Goal: Information Seeking & Learning: Learn about a topic

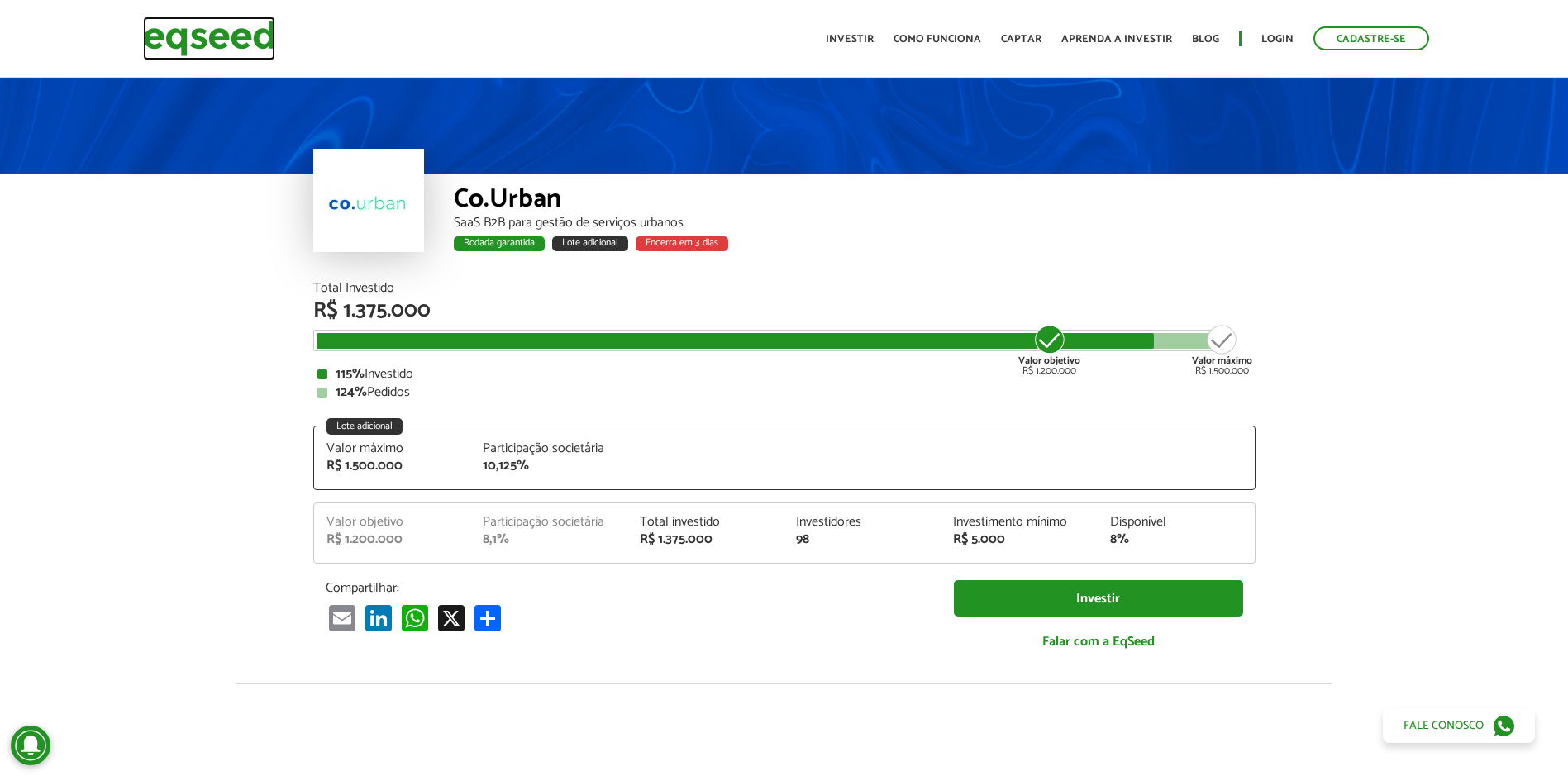
click at [247, 25] on img at bounding box center [208, 38] width 132 height 44
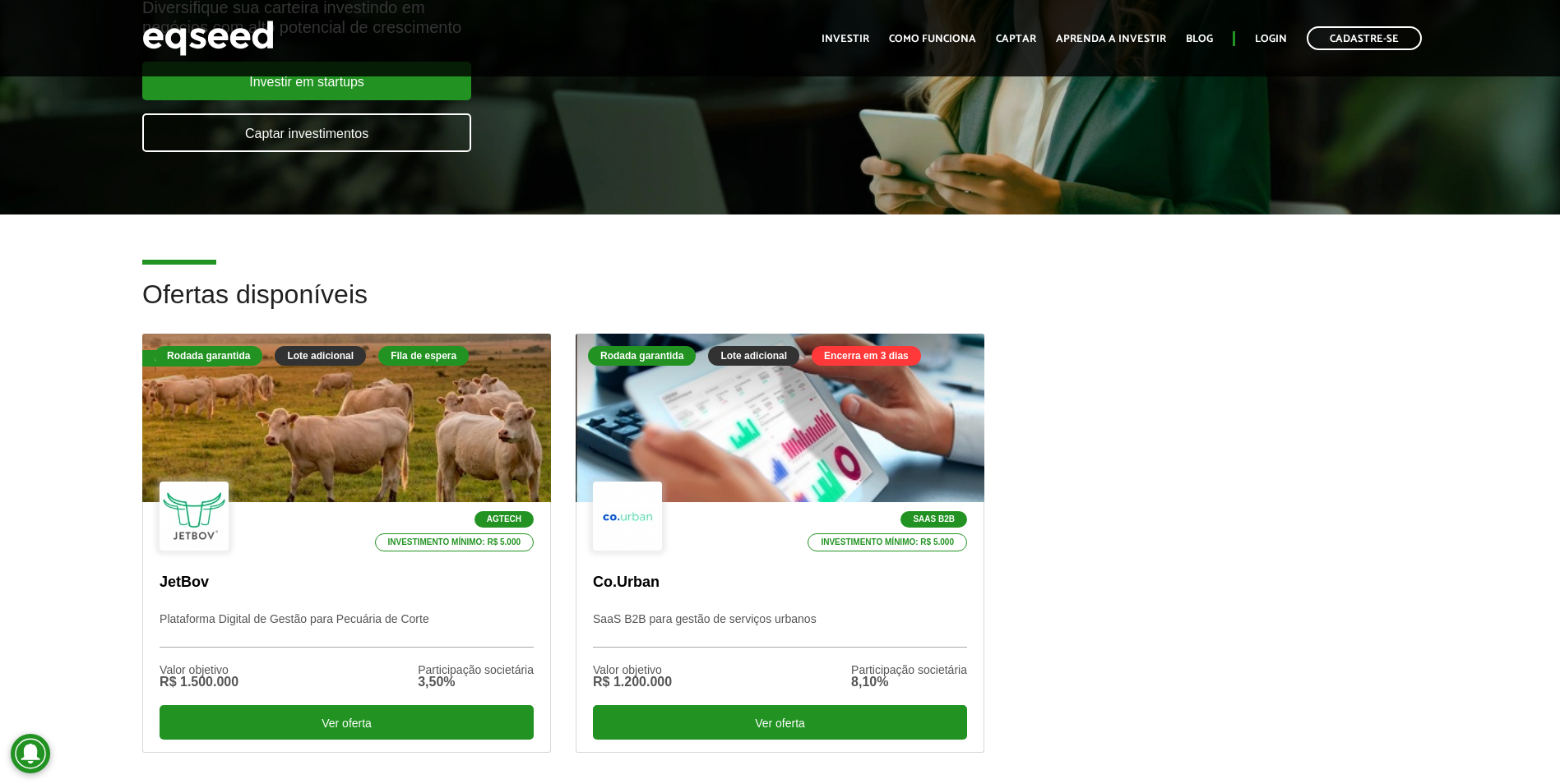
scroll to position [329, 0]
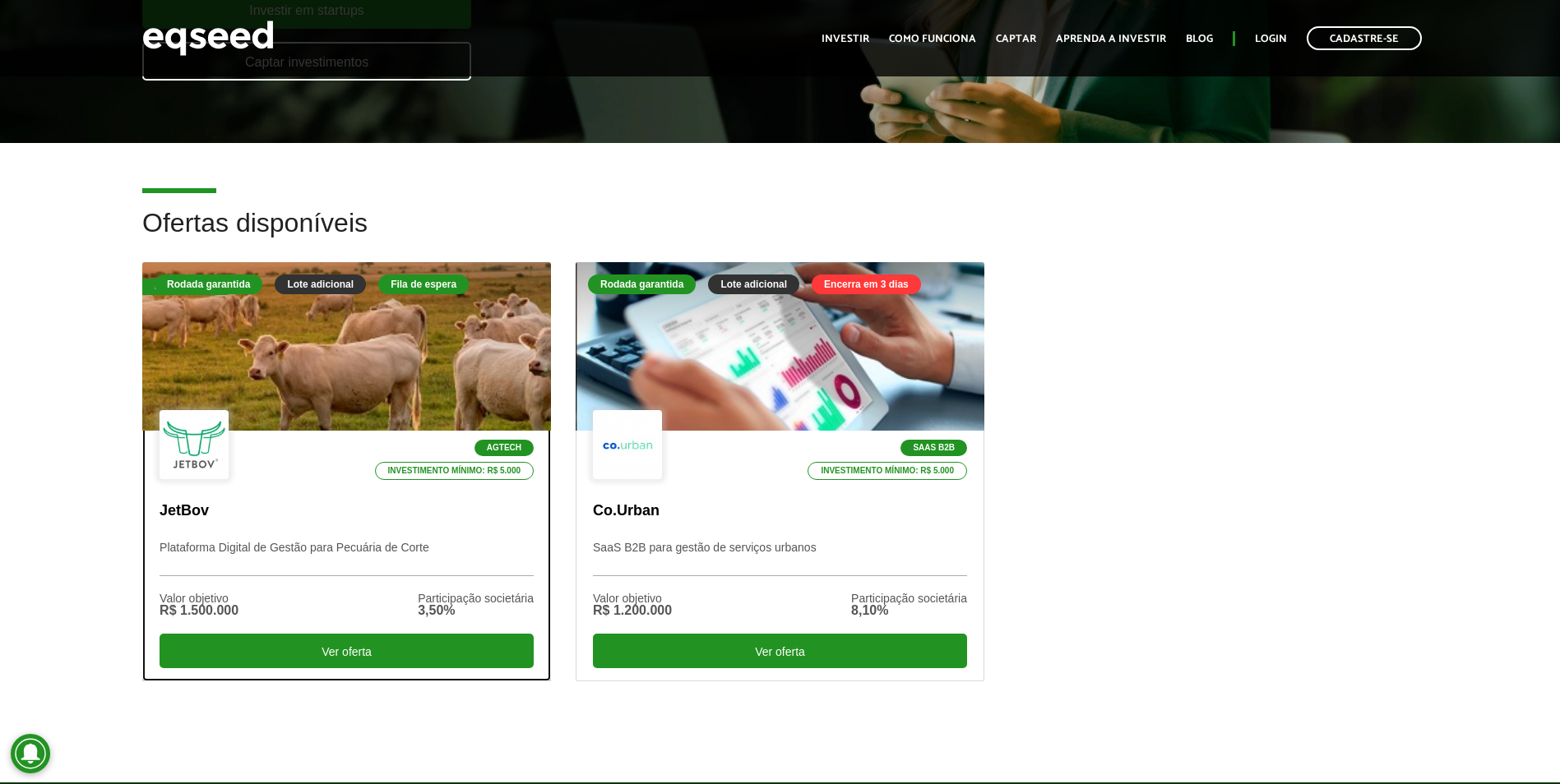
click at [312, 372] on div at bounding box center [346, 347] width 490 height 202
